Goal: Information Seeking & Learning: Learn about a topic

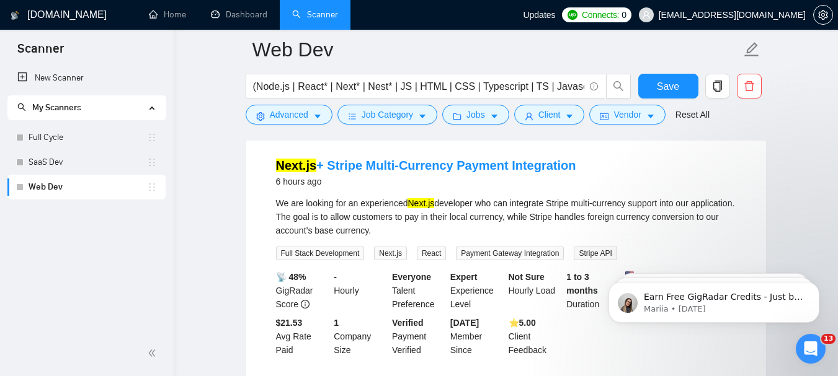
scroll to position [408, 0]
click at [384, 162] on link "Next.js + Stripe Multi-Currency Payment Integration" at bounding box center [426, 165] width 300 height 14
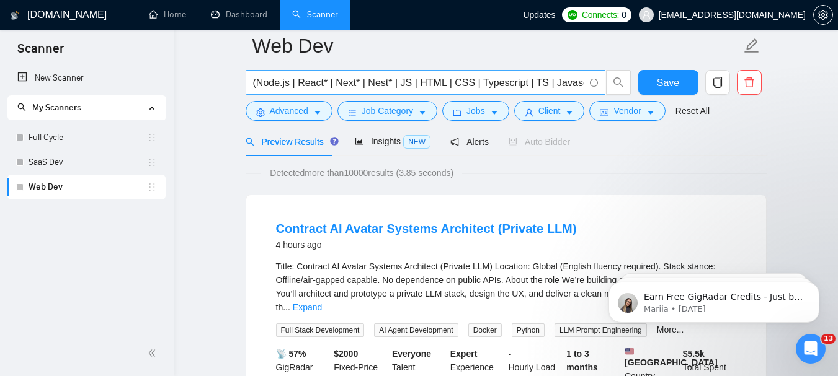
scroll to position [0, 0]
